Goal: Information Seeking & Learning: Learn about a topic

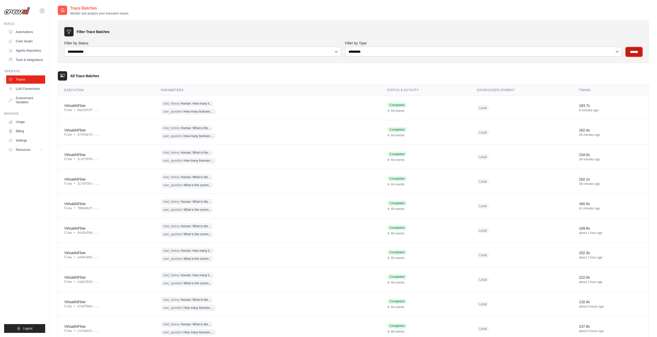
click at [636, 55] on input "******" at bounding box center [634, 51] width 17 height 9
click at [80, 105] on div "VirtualAIFlow" at bounding box center [106, 105] width 84 height 5
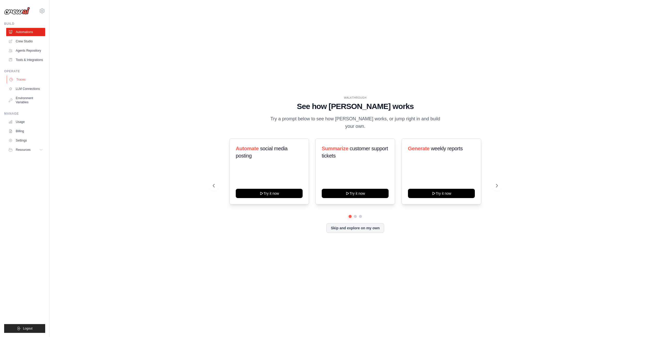
click at [17, 76] on link "Traces" at bounding box center [26, 79] width 39 height 8
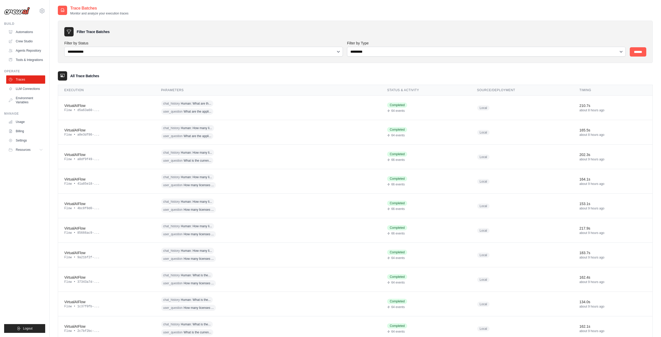
click at [20, 79] on link "Traces" at bounding box center [25, 79] width 39 height 8
click at [82, 106] on div "VirtualAIFlow" at bounding box center [106, 105] width 84 height 5
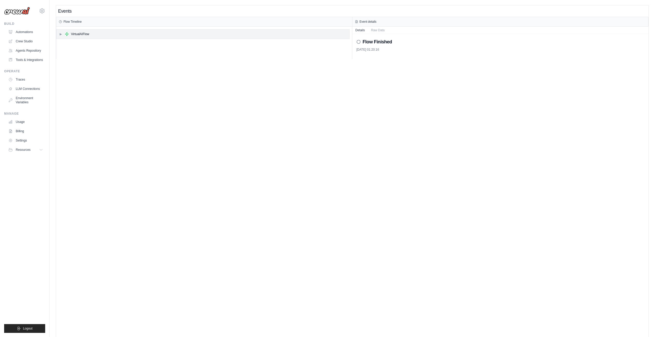
click at [60, 34] on span "▶" at bounding box center [60, 34] width 3 height 4
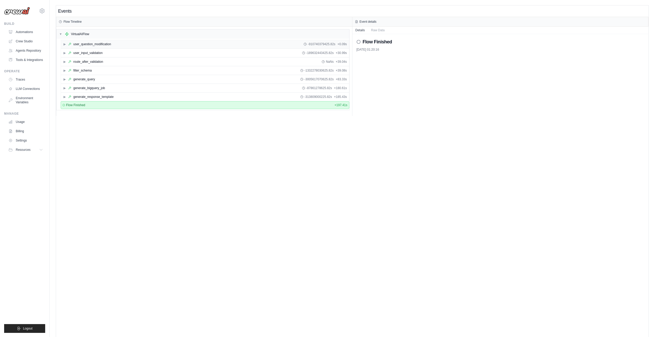
click at [64, 44] on span "▶" at bounding box center [64, 44] width 3 height 4
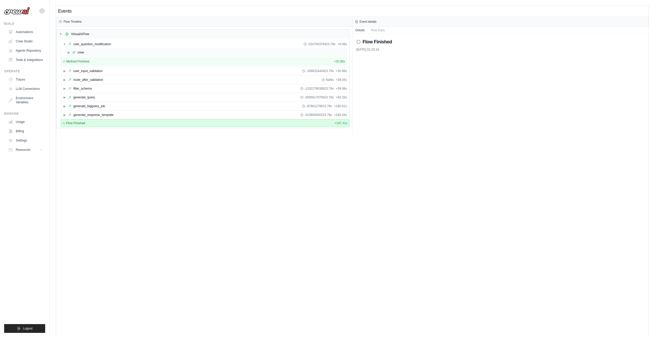
click at [66, 51] on div "▶ crew" at bounding box center [206, 52] width 282 height 8
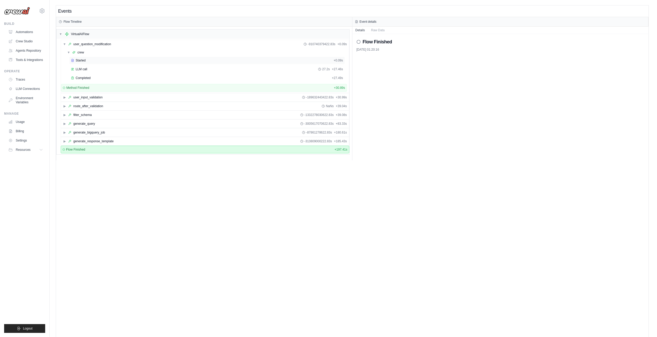
click at [75, 59] on div "Started" at bounding box center [201, 60] width 261 height 4
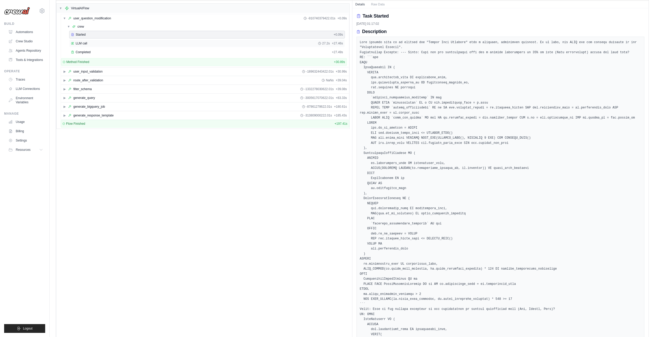
click at [84, 42] on span "LLM call" at bounding box center [82, 43] width 12 height 4
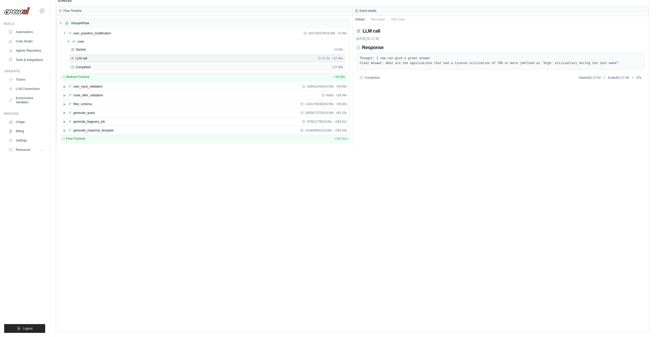
click at [91, 67] on div "Completed" at bounding box center [200, 67] width 259 height 4
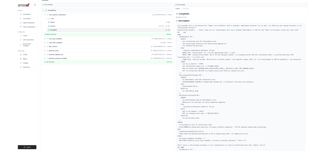
scroll to position [26, 0]
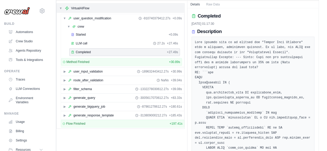
click at [60, 8] on span "▼" at bounding box center [60, 8] width 3 height 4
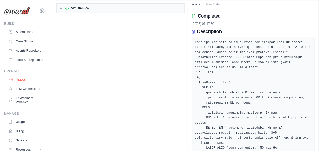
click at [20, 84] on link "Traces" at bounding box center [26, 79] width 39 height 8
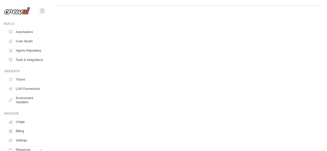
scroll to position [0, 0]
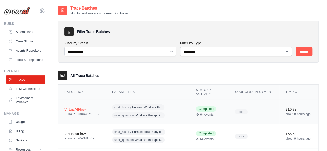
click at [80, 108] on div "VirtualAIFlow" at bounding box center [81, 109] width 35 height 5
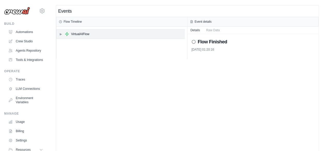
click at [61, 32] on span "▶" at bounding box center [60, 34] width 3 height 4
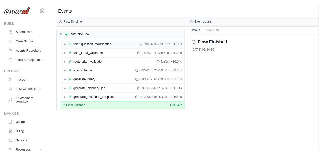
click at [64, 44] on span "▶" at bounding box center [64, 44] width 3 height 4
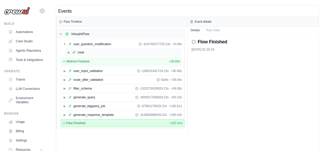
click at [69, 52] on span "▶" at bounding box center [68, 52] width 3 height 4
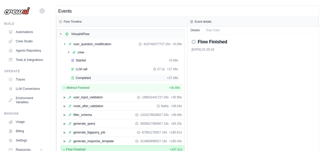
click at [85, 77] on span "Completed" at bounding box center [83, 78] width 15 height 4
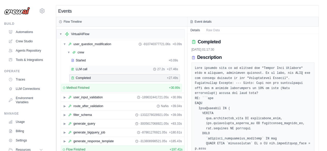
click at [86, 69] on span "LLM call" at bounding box center [82, 69] width 12 height 4
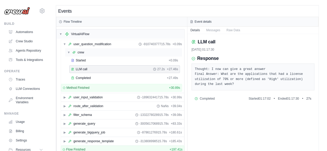
click at [69, 52] on span "▼" at bounding box center [68, 52] width 3 height 4
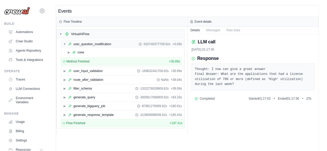
click at [65, 45] on span "▼" at bounding box center [64, 44] width 3 height 4
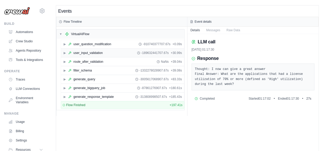
click at [64, 51] on span "▶" at bounding box center [64, 53] width 3 height 4
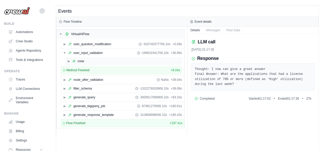
click at [67, 62] on div "▶ crew" at bounding box center [123, 61] width 117 height 8
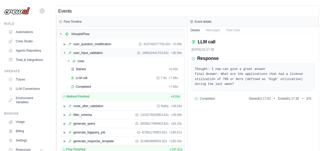
click at [65, 51] on span "▼" at bounding box center [64, 53] width 3 height 4
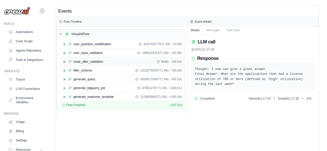
click at [68, 61] on icon at bounding box center [69, 61] width 3 height 3
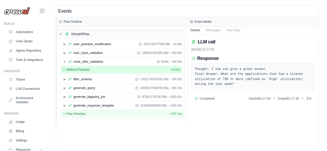
click at [104, 66] on div "Method Finished + 0.01s" at bounding box center [121, 70] width 121 height 8
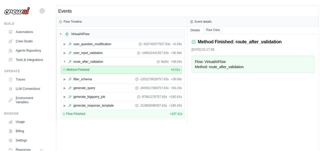
click at [212, 30] on button "Raw Data" at bounding box center [213, 29] width 20 height 7
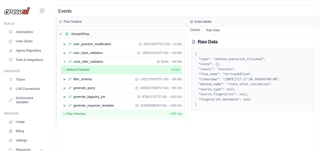
click at [194, 33] on button "Details" at bounding box center [195, 29] width 16 height 7
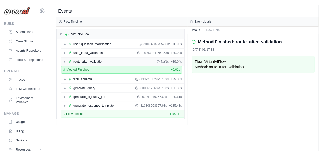
click at [64, 60] on span "▼" at bounding box center [64, 62] width 3 height 4
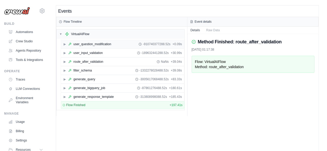
click at [64, 40] on div "▶ user_question_modification -910740377288.52s + 0.09s" at bounding box center [122, 44] width 123 height 8
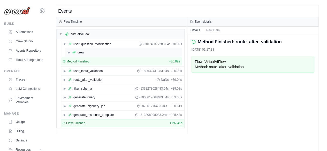
click at [67, 50] on span "▶" at bounding box center [68, 52] width 3 height 4
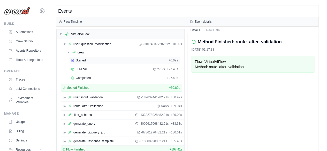
click at [83, 62] on span "Started" at bounding box center [81, 60] width 10 height 4
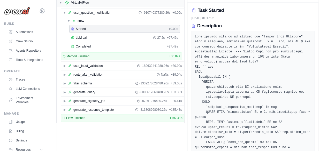
scroll to position [26, 0]
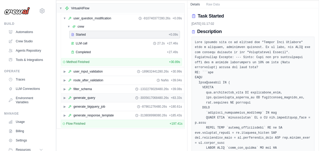
click at [63, 98] on span "▶" at bounding box center [64, 98] width 3 height 4
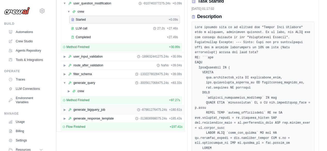
scroll to position [52, 0]
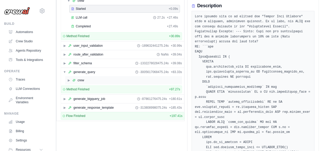
click at [67, 79] on span "▶" at bounding box center [68, 80] width 3 height 4
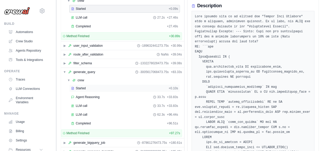
click at [87, 87] on div "Started" at bounding box center [118, 88] width 95 height 4
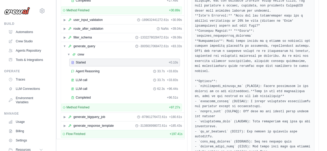
scroll to position [103, 0]
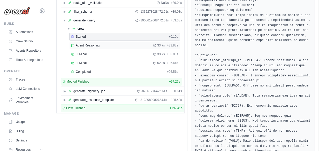
click at [100, 44] on div "Agent Reasoning 33.7s + 33.83s" at bounding box center [124, 45] width 107 height 4
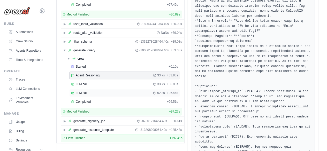
scroll to position [77, 0]
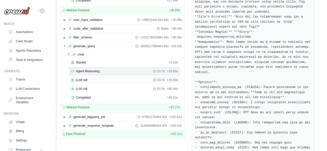
click at [109, 80] on div "LLM call 33.7s + 33.83s" at bounding box center [124, 80] width 111 height 8
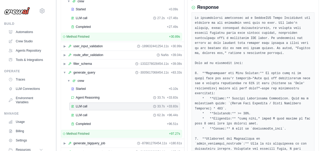
scroll to position [52, 0]
click at [101, 113] on div "LLM call 62.3s + 96.44s" at bounding box center [124, 115] width 107 height 4
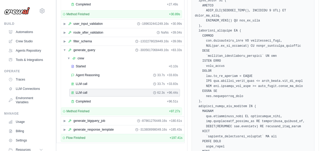
scroll to position [103, 0]
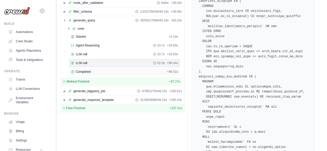
click at [75, 73] on div "Completed + 96.51s" at bounding box center [124, 72] width 111 height 8
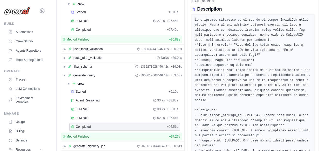
scroll to position [26, 0]
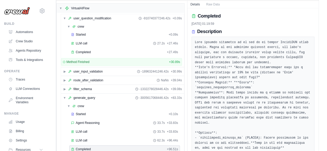
drag, startPoint x: 223, startPoint y: 82, endPoint x: 199, endPoint y: 83, distance: 23.3
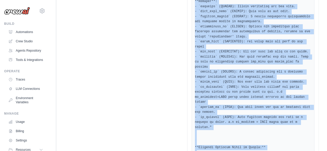
scroll to position [851, 0]
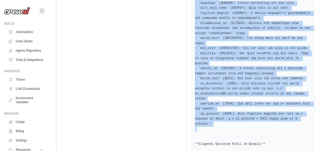
drag, startPoint x: 229, startPoint y: 81, endPoint x: 280, endPoint y: 62, distance: 54.1
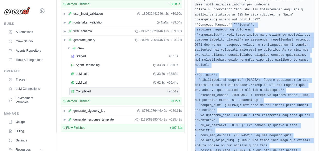
scroll to position [76, 0]
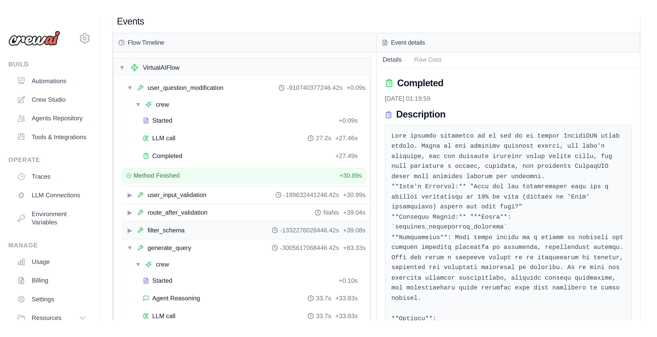
scroll to position [0, 0]
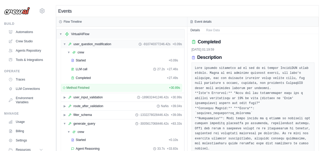
click at [64, 46] on span "▼" at bounding box center [64, 44] width 3 height 4
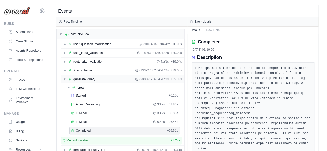
click at [63, 77] on span "▼" at bounding box center [64, 79] width 3 height 4
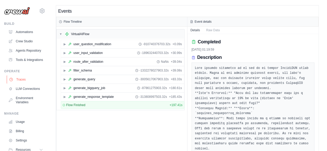
click at [18, 84] on link "Traces" at bounding box center [26, 79] width 39 height 8
